Goal: Task Accomplishment & Management: Complete application form

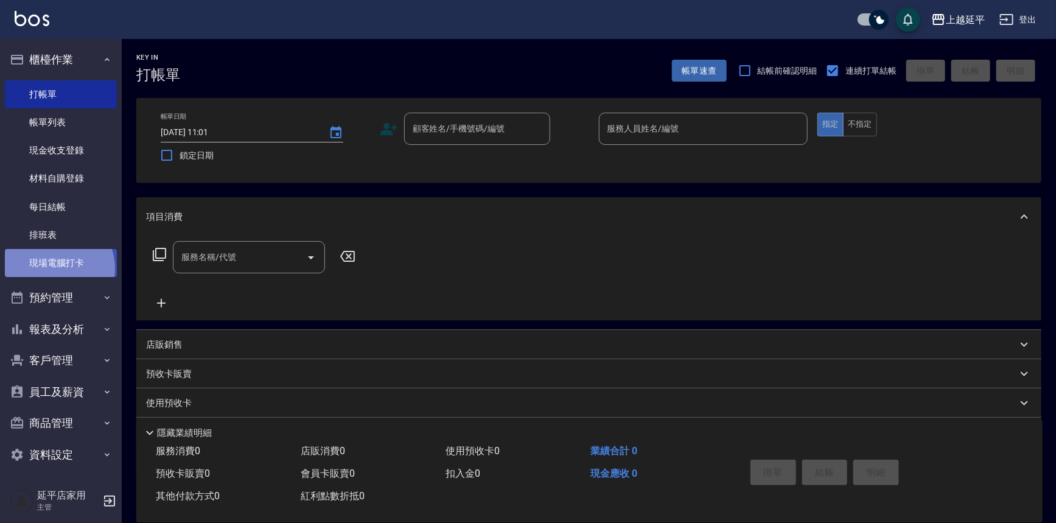
click at [54, 268] on link "現場電腦打卡" at bounding box center [61, 263] width 112 height 28
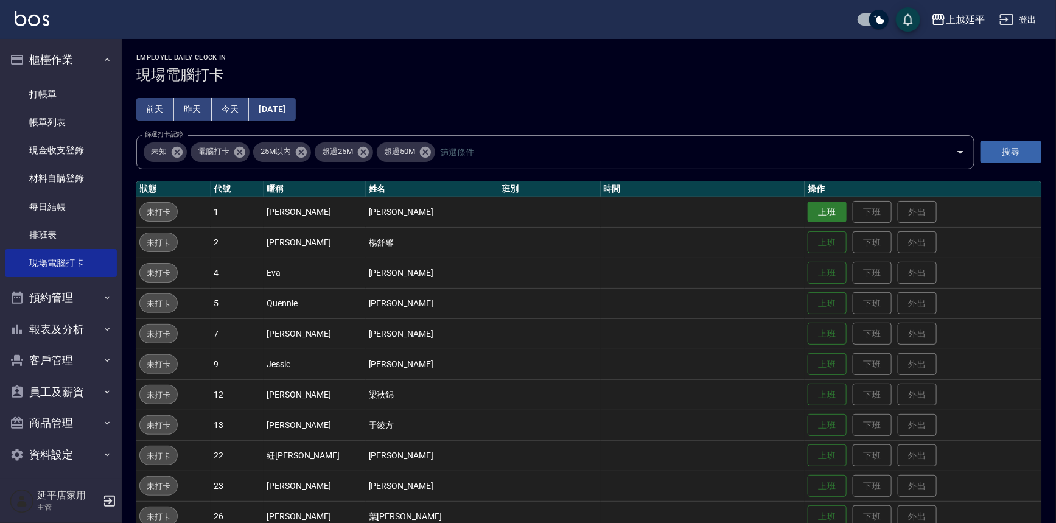
click at [807, 217] on button "上班" at bounding box center [826, 211] width 39 height 21
click at [808, 389] on button "上班" at bounding box center [826, 394] width 39 height 21
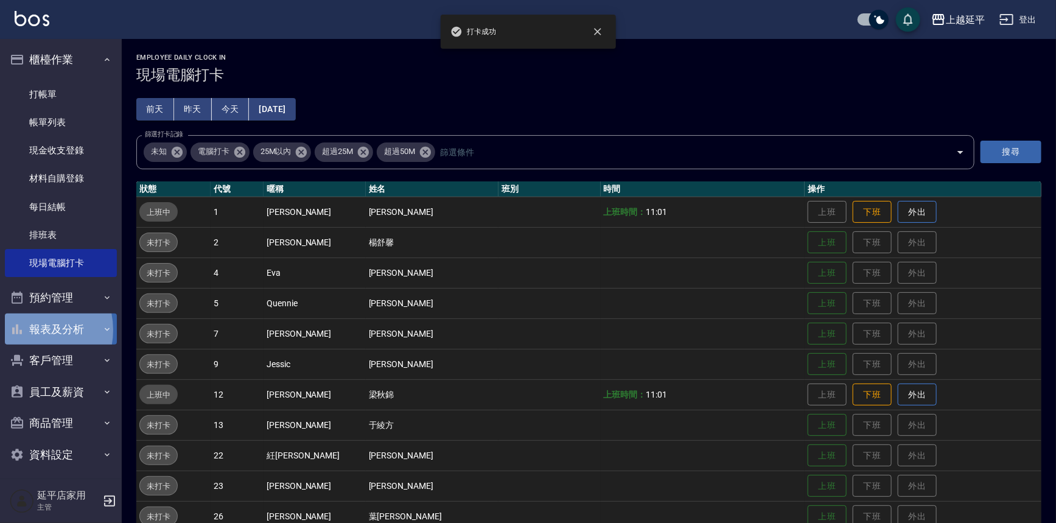
click at [30, 330] on button "報表及分析" at bounding box center [61, 329] width 112 height 32
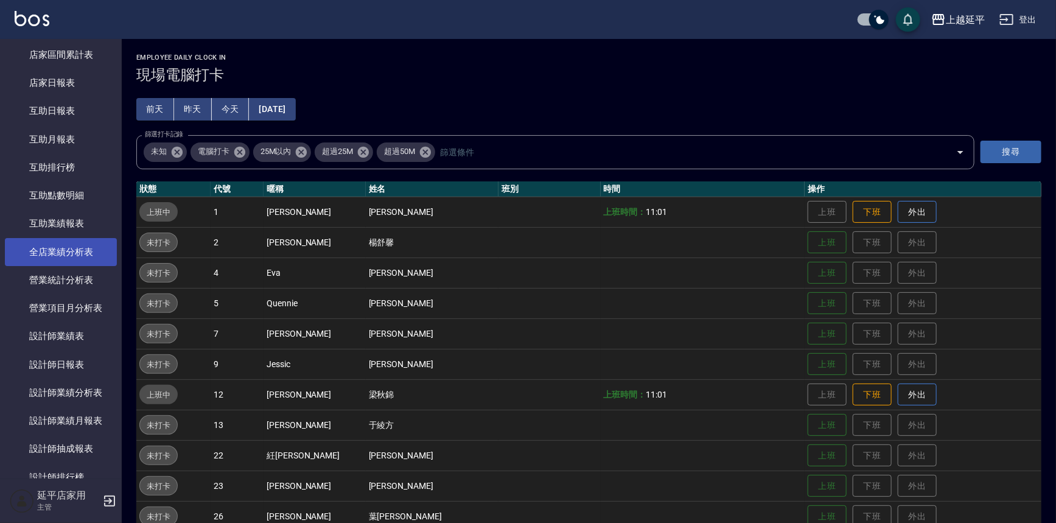
scroll to position [387, 0]
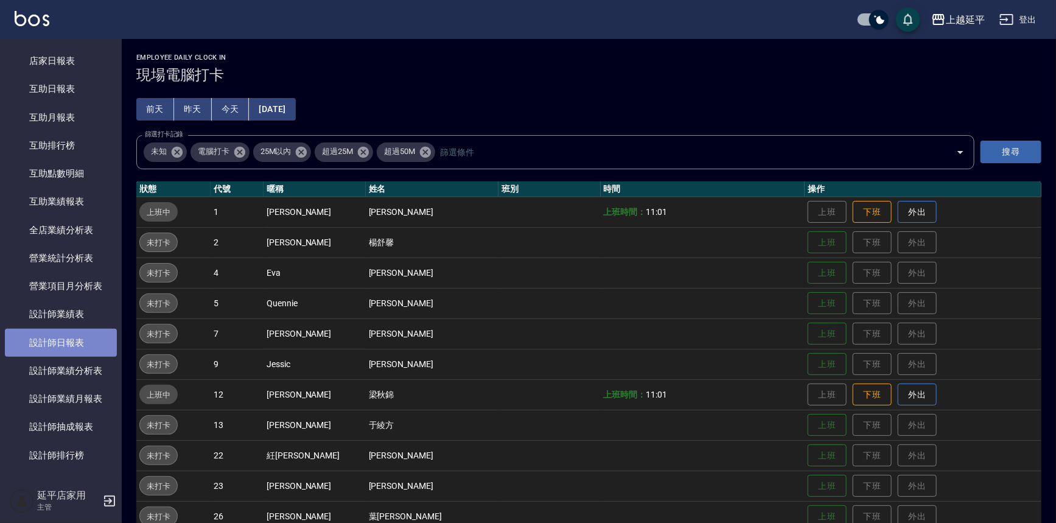
click at [78, 351] on link "設計師日報表" at bounding box center [61, 343] width 112 height 28
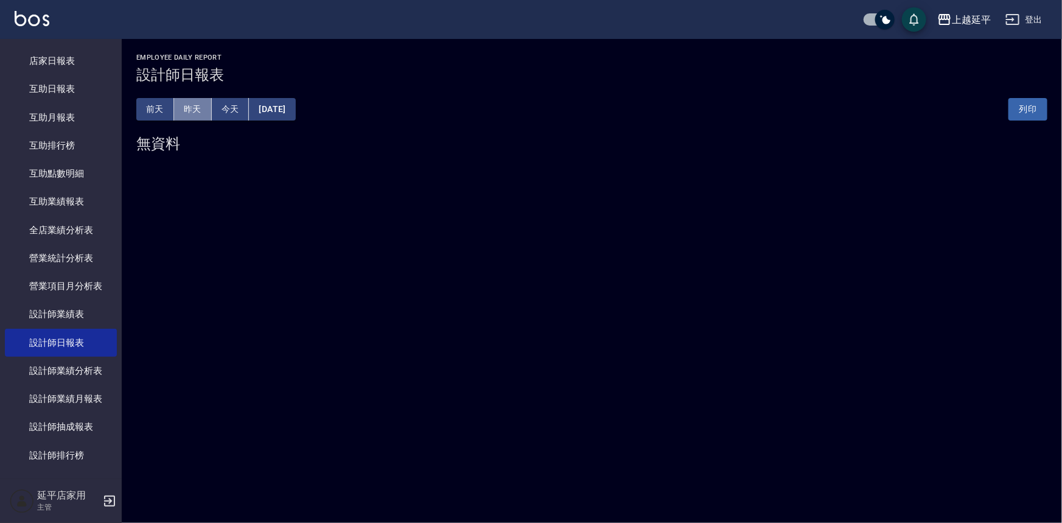
click at [199, 106] on button "昨天" at bounding box center [193, 109] width 38 height 23
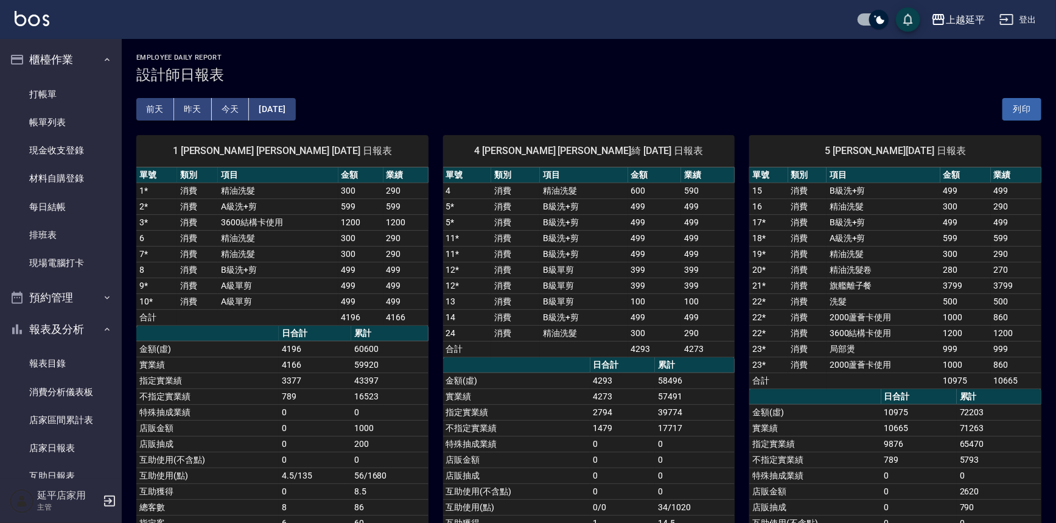
drag, startPoint x: 50, startPoint y: 258, endPoint x: 257, endPoint y: 245, distance: 206.7
click at [50, 258] on link "現場電腦打卡" at bounding box center [61, 263] width 112 height 28
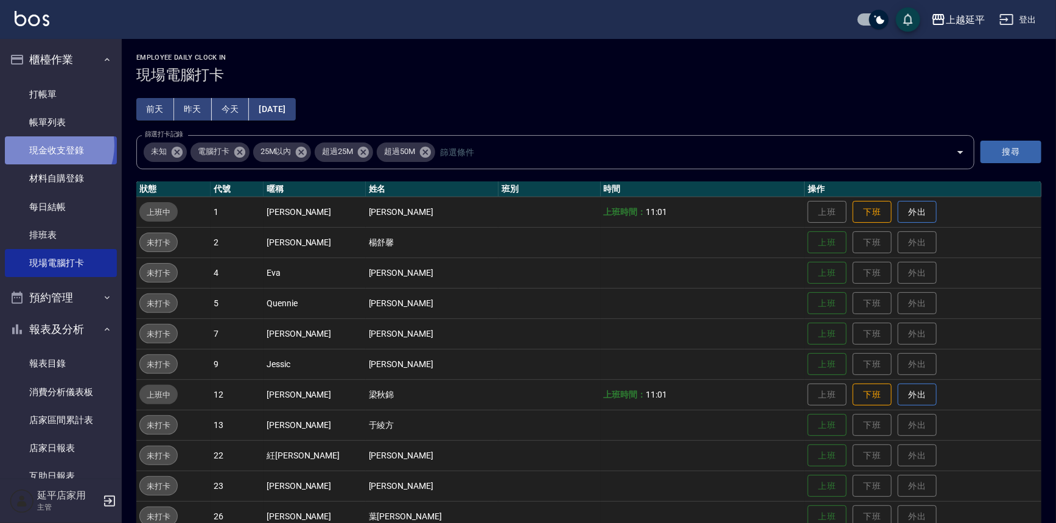
click at [50, 145] on link "現金收支登錄" at bounding box center [61, 150] width 112 height 28
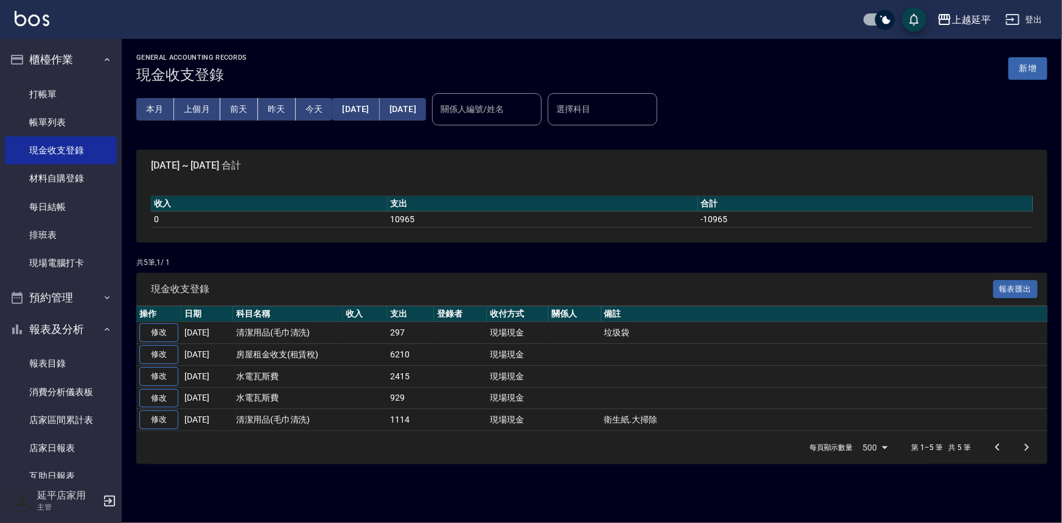
click at [1023, 69] on button "新增" at bounding box center [1027, 68] width 39 height 23
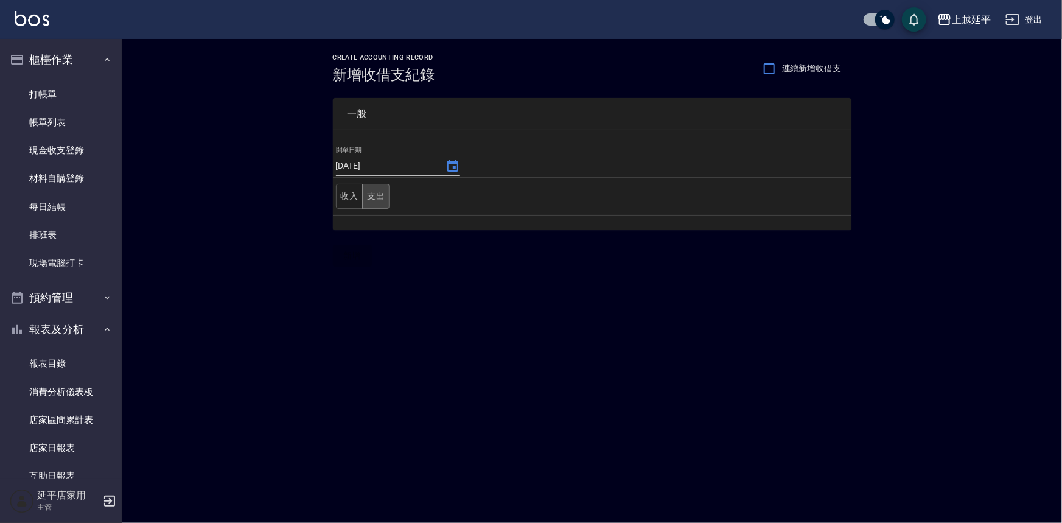
click at [377, 195] on button "支出" at bounding box center [375, 196] width 27 height 25
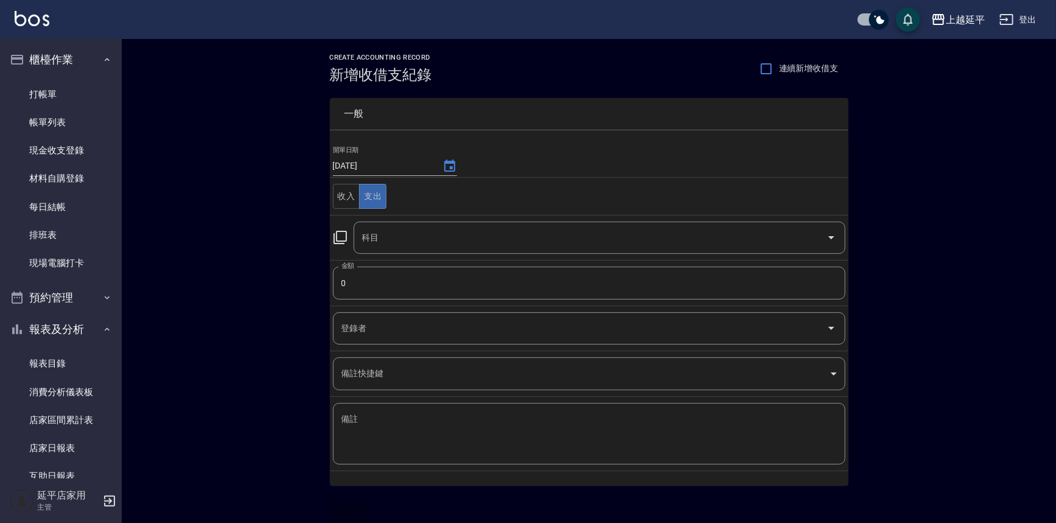
click at [338, 237] on icon at bounding box center [340, 237] width 15 height 15
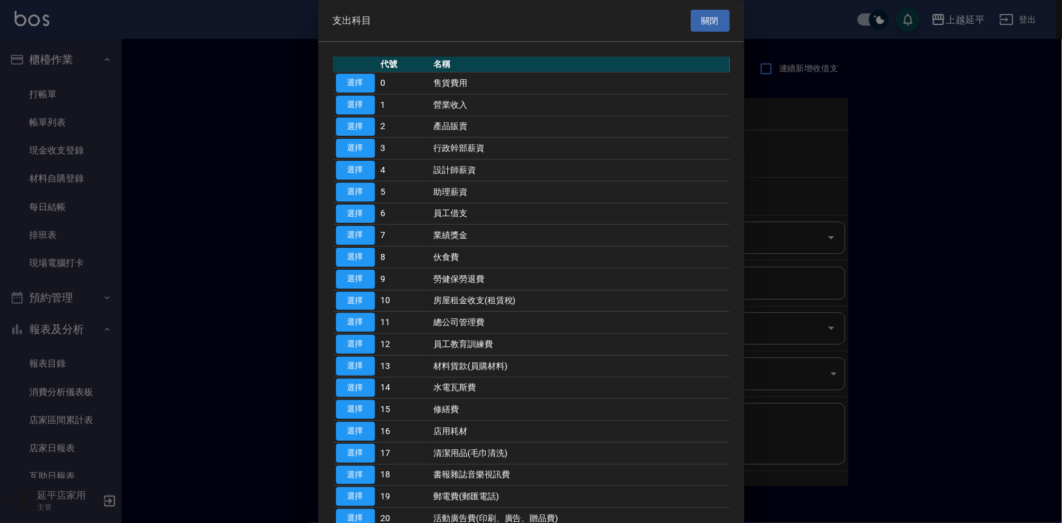
click at [350, 209] on button "選擇" at bounding box center [355, 213] width 39 height 19
type input "6 員工借支"
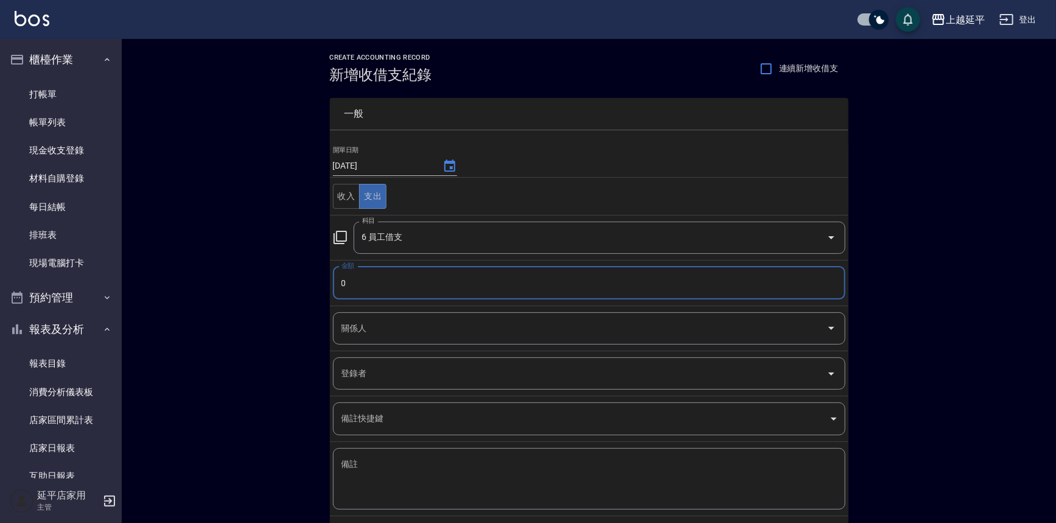
click at [357, 284] on input "0" at bounding box center [589, 282] width 512 height 33
type input "3000"
click at [381, 335] on input "關係人" at bounding box center [579, 328] width 483 height 21
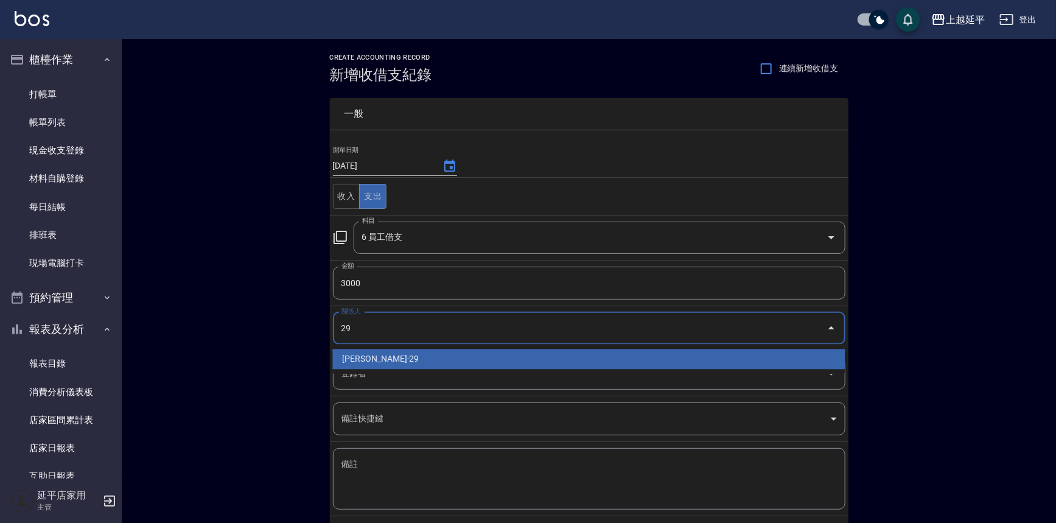
click at [388, 361] on li "[PERSON_NAME]-29" at bounding box center [588, 359] width 512 height 20
type input "[PERSON_NAME]-29"
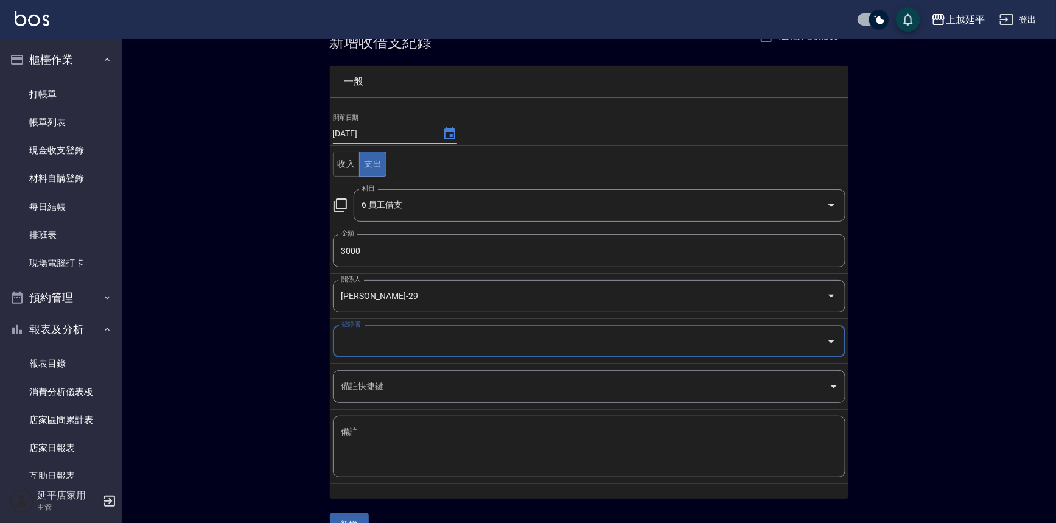
scroll to position [58, 0]
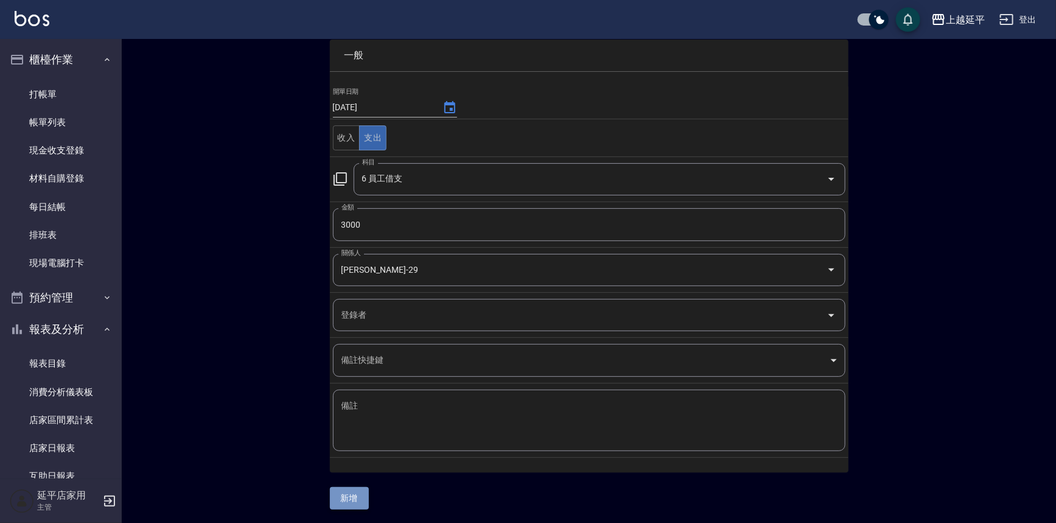
click at [355, 495] on button "新增" at bounding box center [349, 498] width 39 height 23
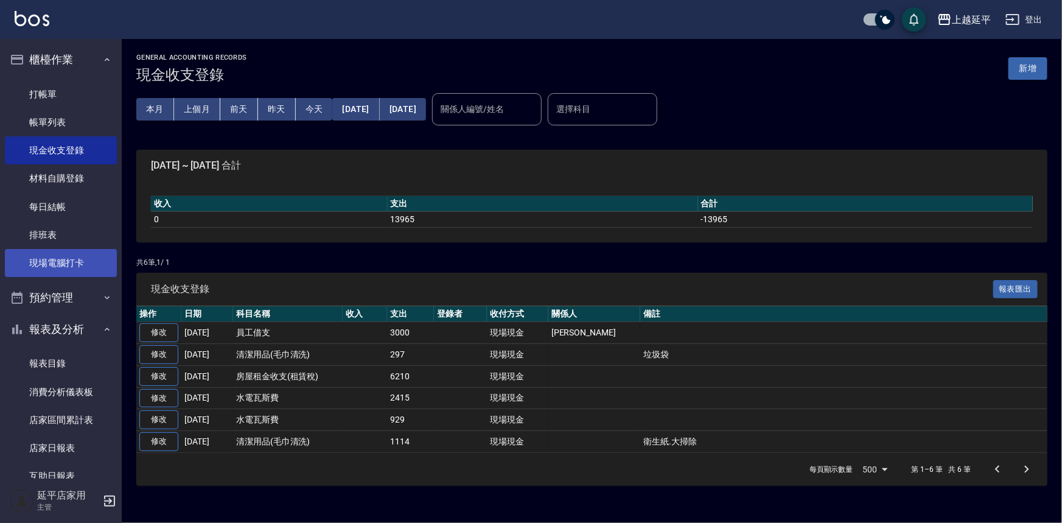
click at [51, 264] on link "現場電腦打卡" at bounding box center [61, 263] width 112 height 28
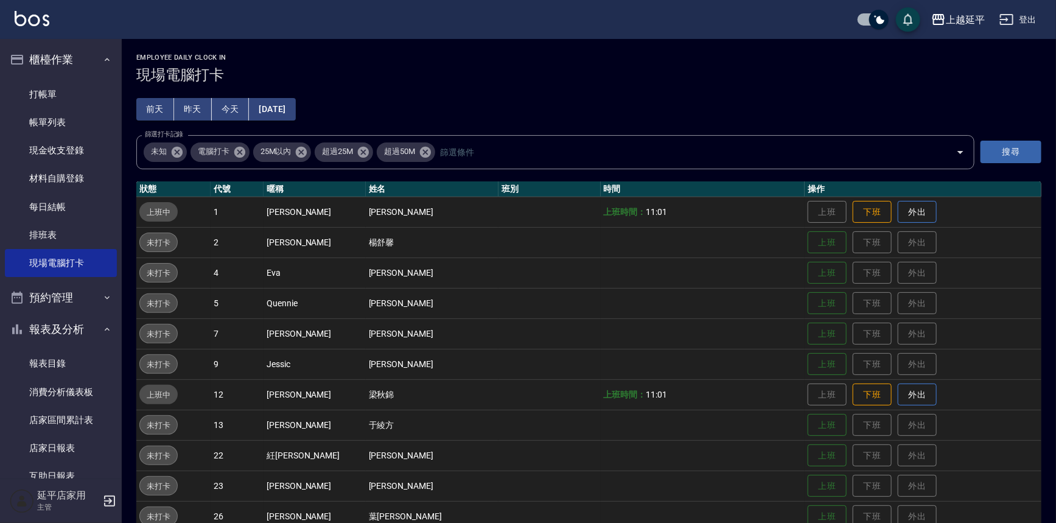
click at [5, 249] on link "現場電腦打卡" at bounding box center [61, 263] width 112 height 28
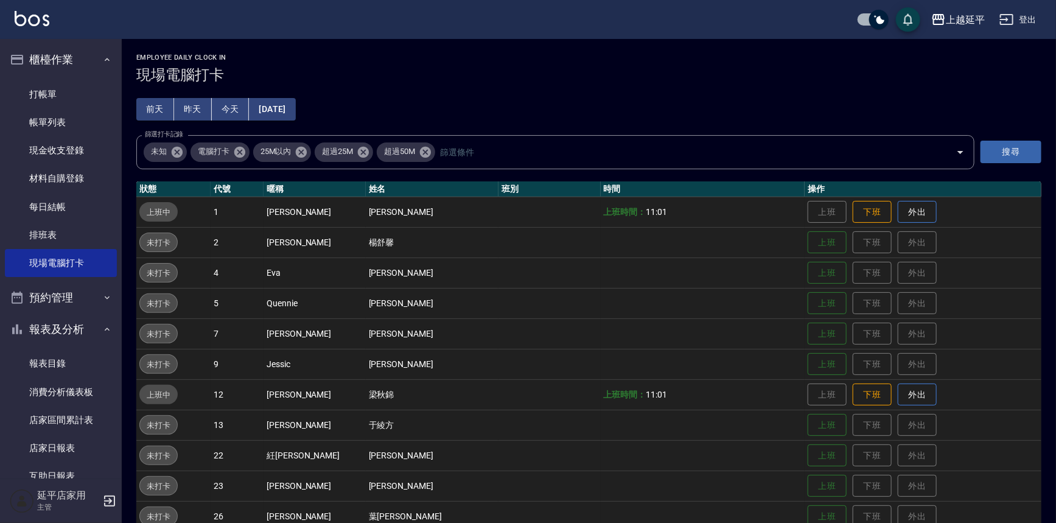
click at [5, 249] on link "現場電腦打卡" at bounding box center [61, 263] width 112 height 28
click at [816, 304] on button "上班" at bounding box center [826, 303] width 39 height 21
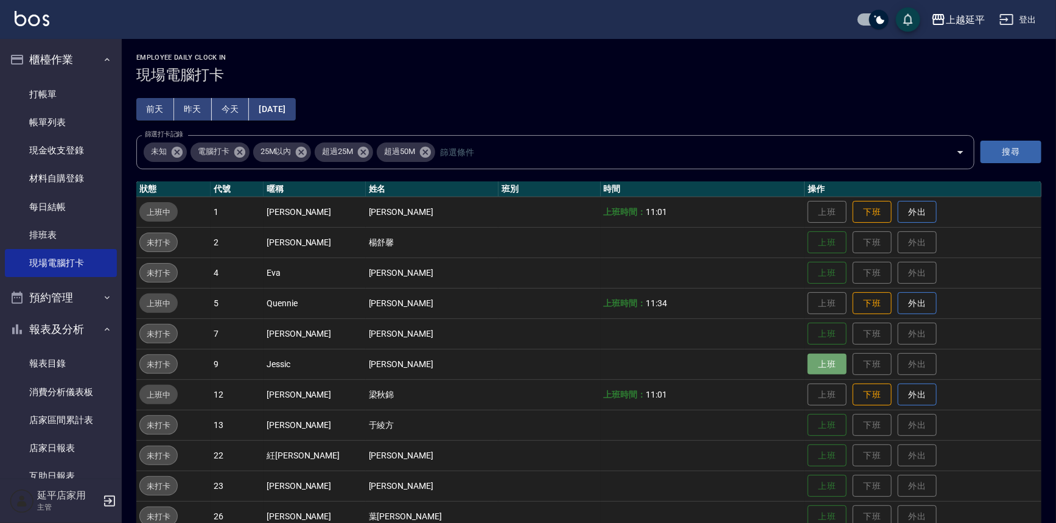
click at [807, 357] on button "上班" at bounding box center [826, 363] width 39 height 21
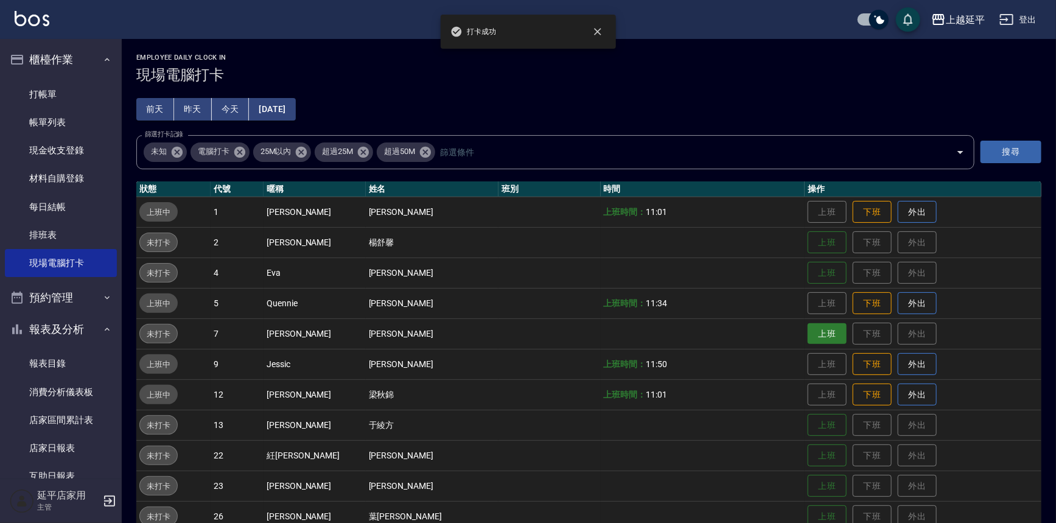
click at [807, 332] on button "上班" at bounding box center [826, 333] width 39 height 21
